Goal: Answer question/provide support: Share knowledge or assist other users

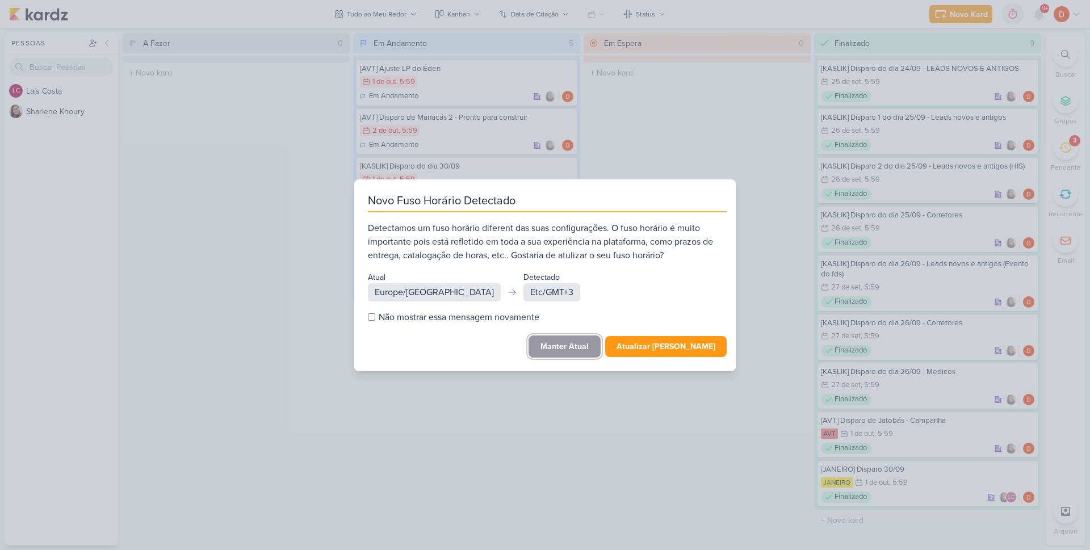
click at [583, 346] on button "Manter Atual" at bounding box center [564, 346] width 72 height 22
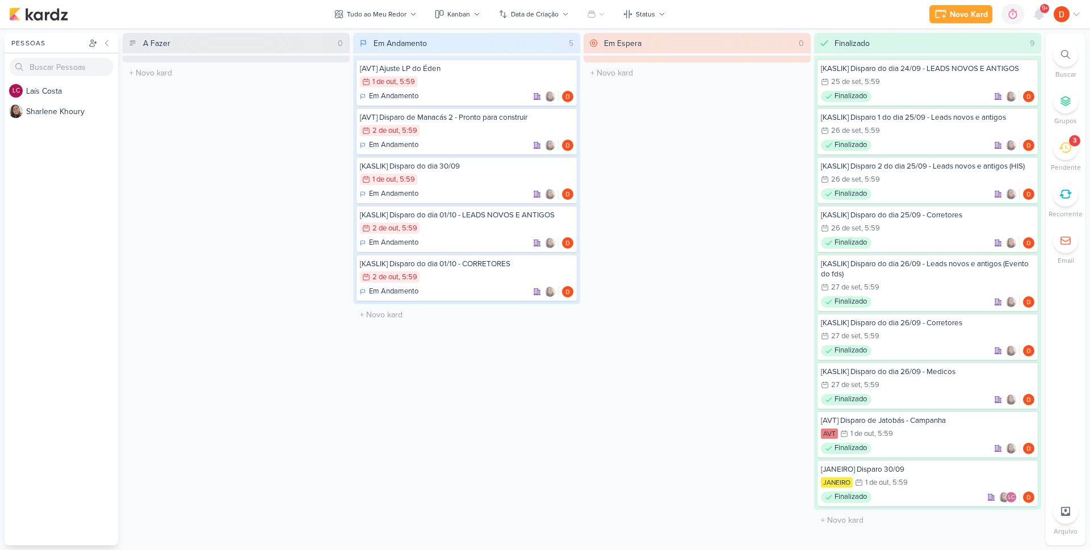
click at [1063, 157] on div "3" at bounding box center [1065, 147] width 25 height 25
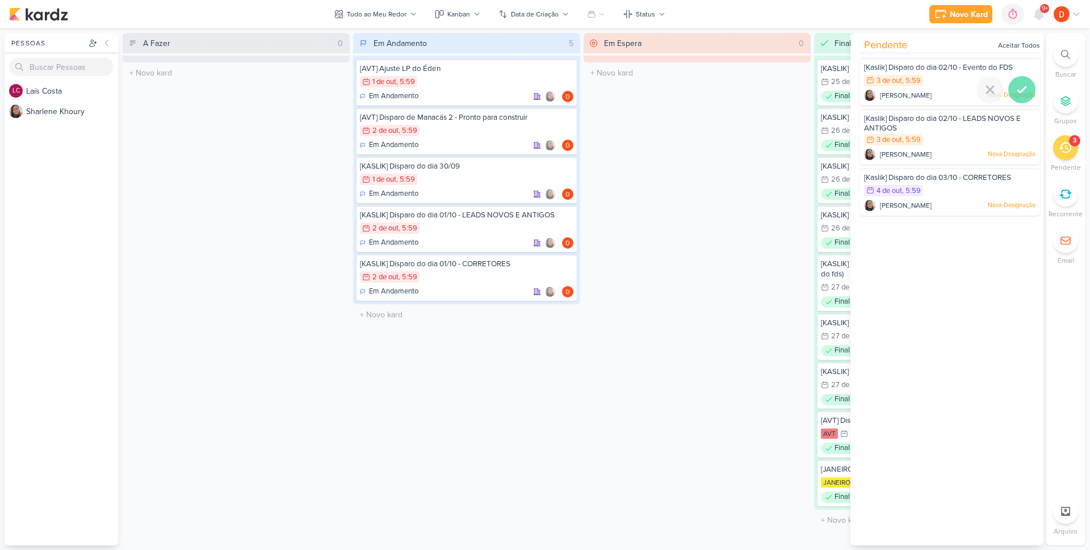
click at [1015, 87] on icon at bounding box center [1022, 90] width 14 height 14
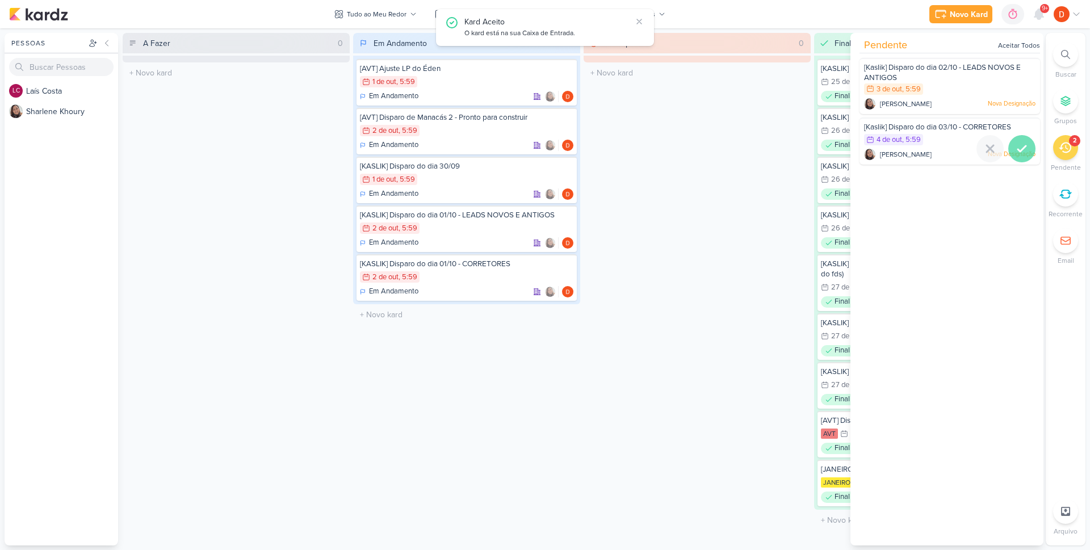
click at [1015, 144] on icon at bounding box center [1022, 149] width 14 height 14
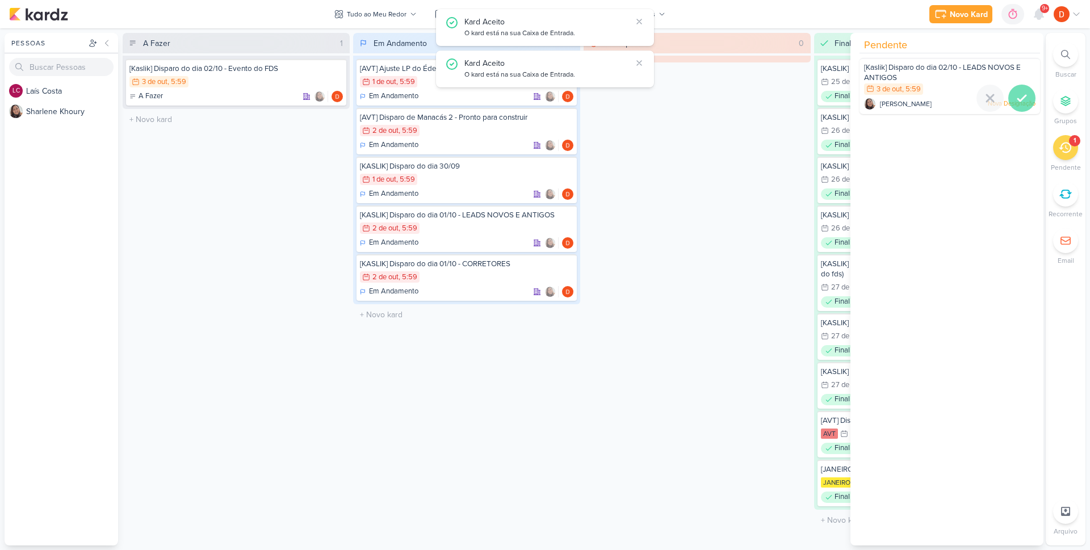
click at [1018, 99] on icon at bounding box center [1022, 98] width 8 height 6
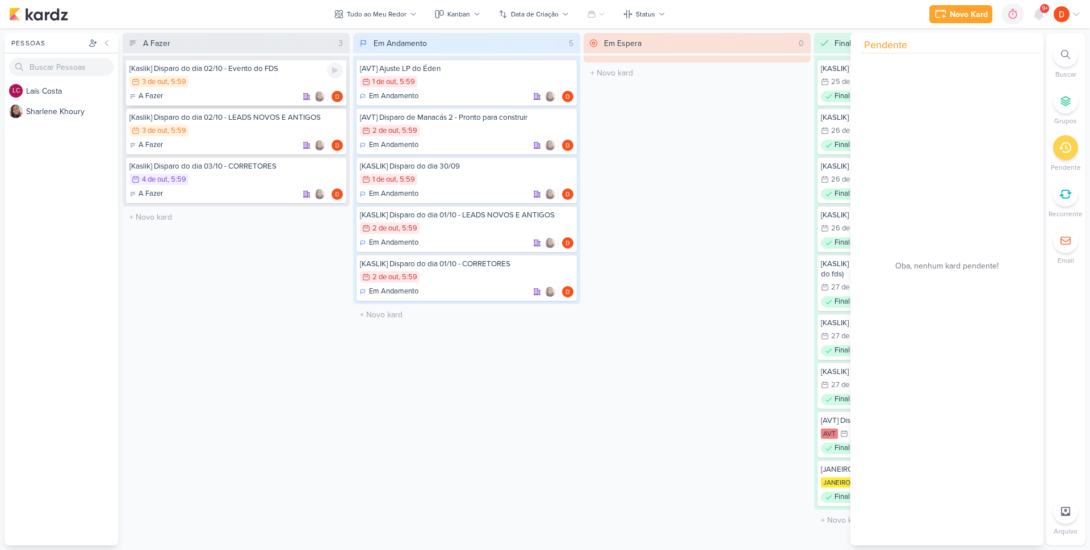
click at [282, 81] on div "3/10 [DATE] 5:59" at bounding box center [235, 82] width 213 height 12
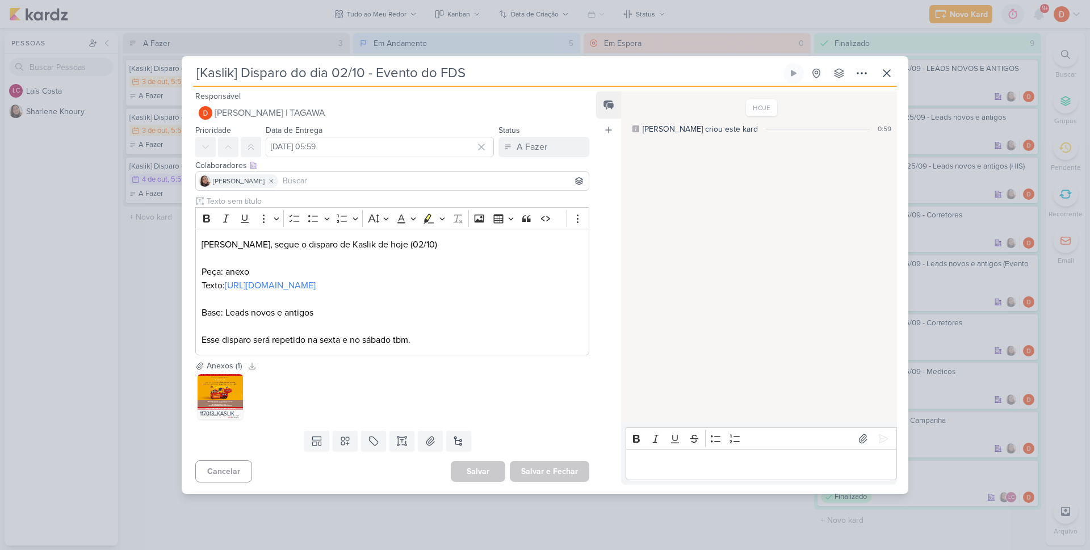
click at [140, 245] on div "[Kaslik] Disparo do dia 02/10 - Evento do FDS" at bounding box center [545, 275] width 1090 height 550
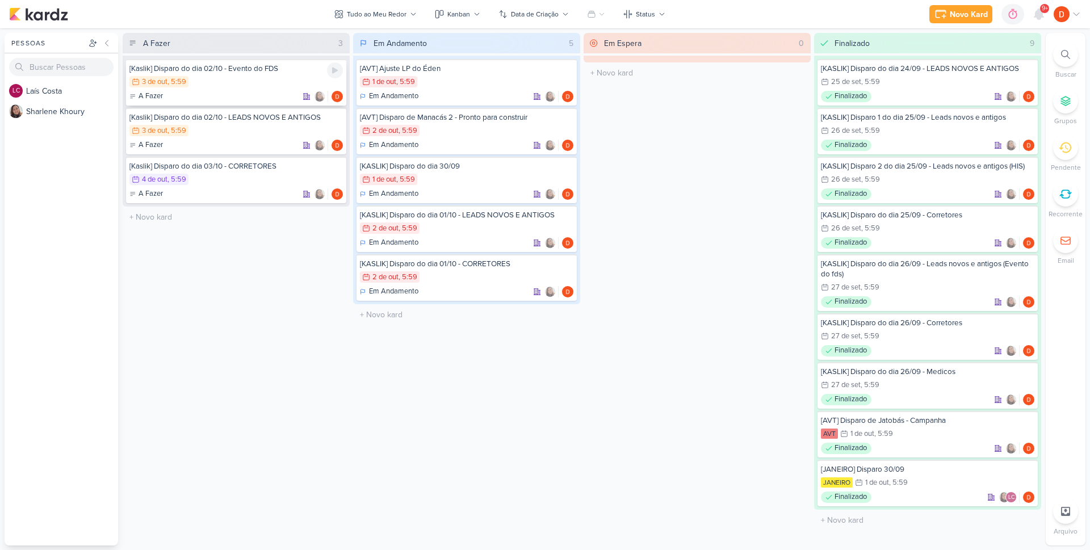
click at [212, 89] on div "[Kaslik] Disparo do dia 02/10 - Evento do FDS 3/10 [DATE] 5:59 A Fazer" at bounding box center [236, 82] width 220 height 47
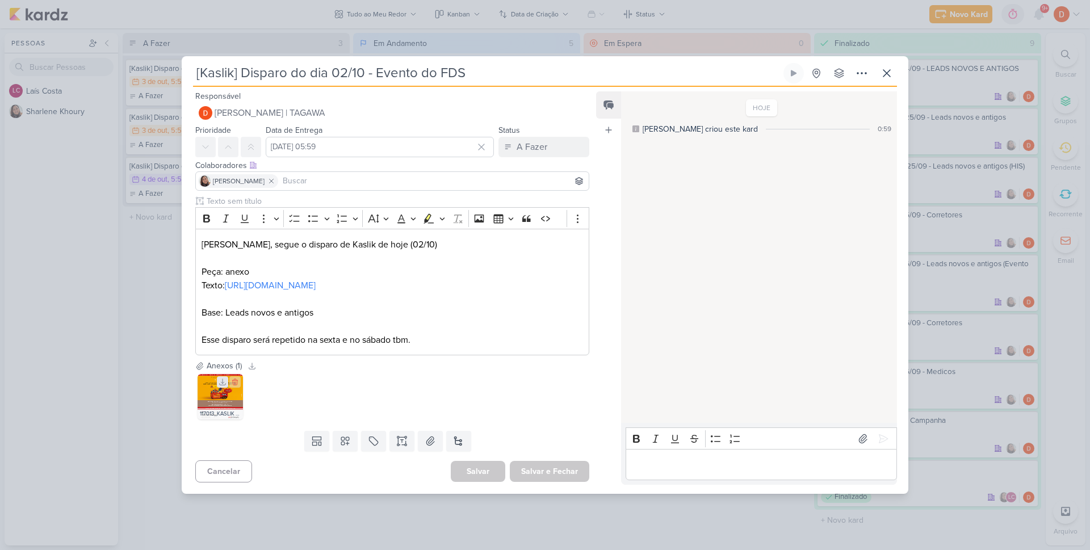
click at [219, 386] on icon at bounding box center [223, 382] width 8 height 8
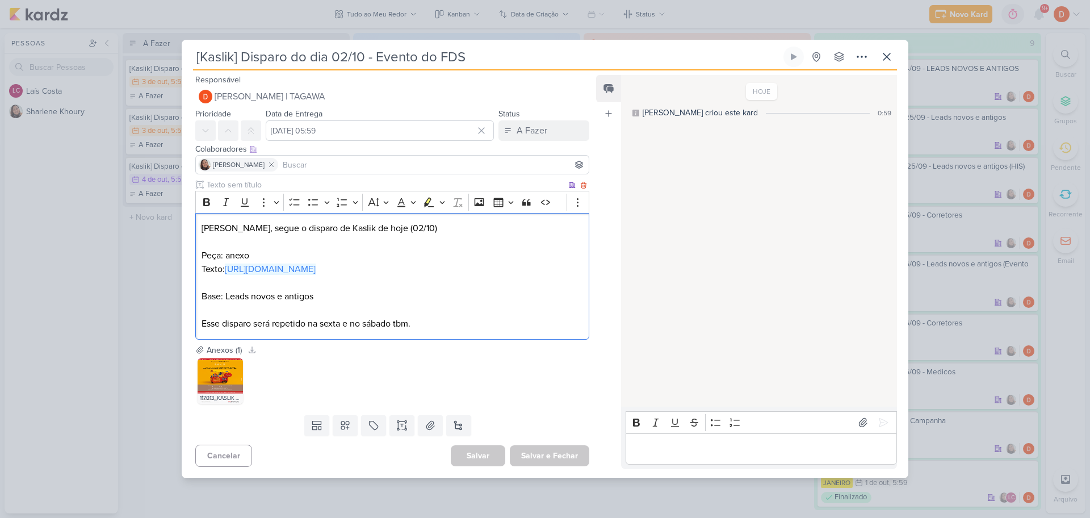
drag, startPoint x: 215, startPoint y: 275, endPoint x: 200, endPoint y: 270, distance: 15.6
click at [200, 270] on div "Diego, segue o disparo de Kaslik de hoje (02/10) Peça: anexo Texto: [URL][DOMAI…" at bounding box center [392, 276] width 394 height 127
click at [283, 276] on p "Texto: [URL][DOMAIN_NAME]" at bounding box center [391, 269] width 381 height 14
